Goal: Navigation & Orientation: Find specific page/section

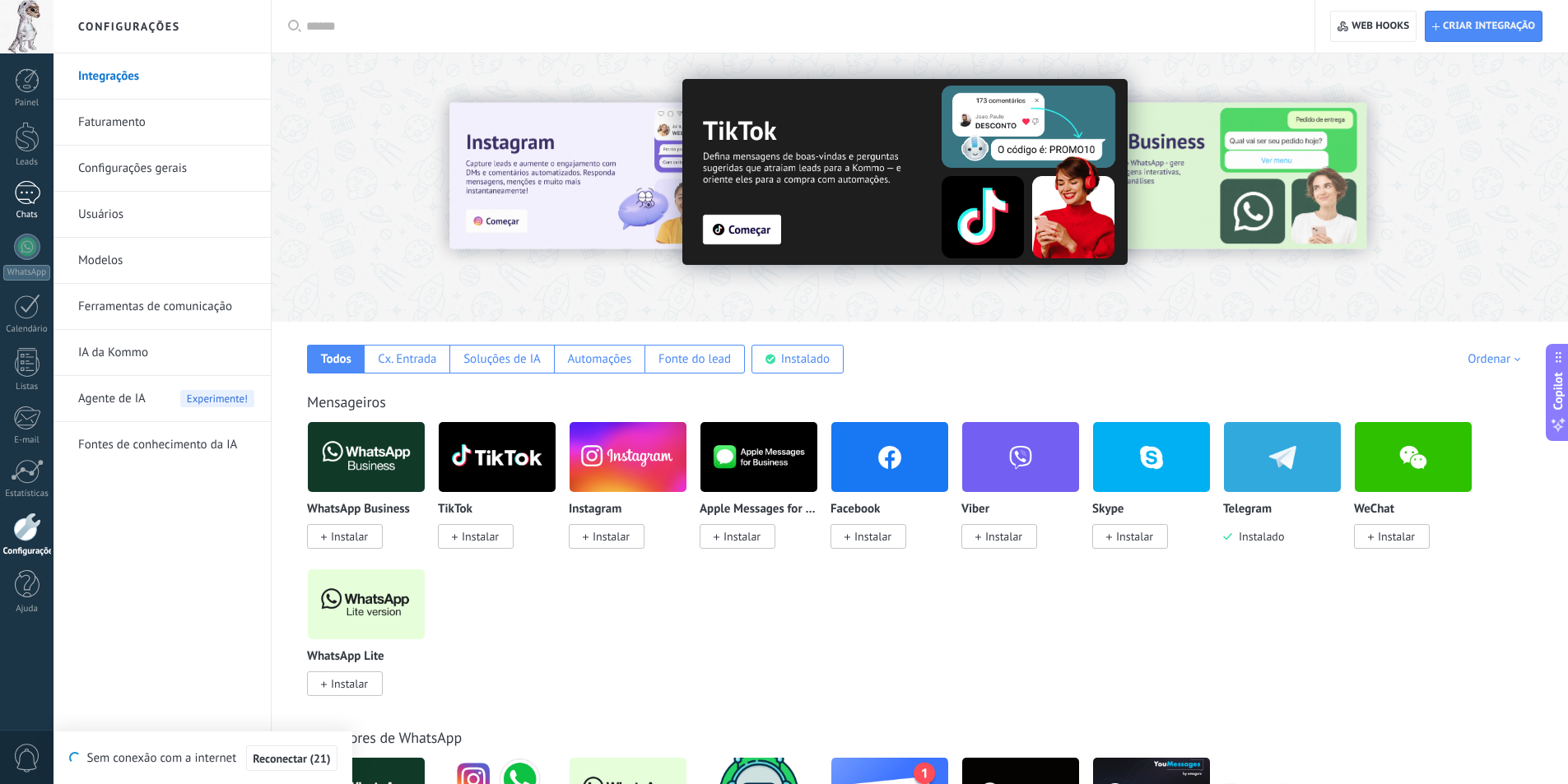
click at [14, 192] on div at bounding box center [27, 193] width 27 height 24
